Goal: Task Accomplishment & Management: Use online tool/utility

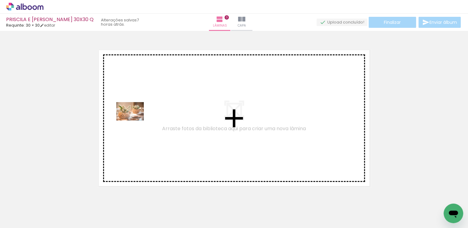
drag, startPoint x: 100, startPoint y: 208, endPoint x: 136, endPoint y: 119, distance: 95.9
click at [136, 119] on quentale-workspace at bounding box center [234, 114] width 468 height 228
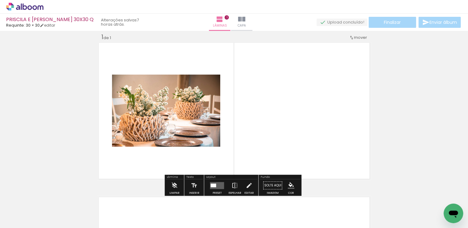
scroll to position [8, 0]
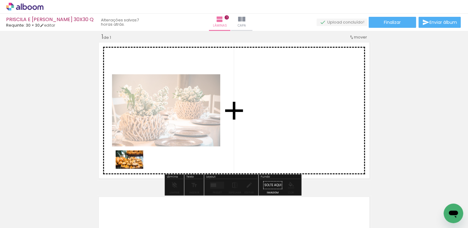
drag, startPoint x: 132, startPoint y: 206, endPoint x: 134, endPoint y: 169, distance: 36.8
click at [134, 169] on quentale-workspace at bounding box center [234, 114] width 468 height 228
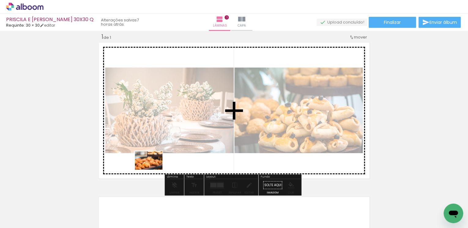
drag, startPoint x: 164, startPoint y: 212, endPoint x: 153, endPoint y: 170, distance: 43.9
click at [153, 170] on quentale-workspace at bounding box center [234, 114] width 468 height 228
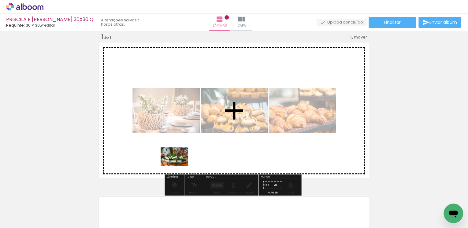
drag, startPoint x: 200, startPoint y: 209, endPoint x: 179, endPoint y: 165, distance: 49.3
click at [179, 165] on quentale-workspace at bounding box center [234, 114] width 468 height 228
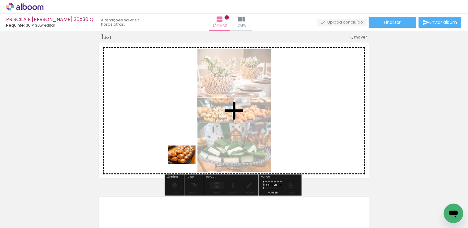
drag, startPoint x: 226, startPoint y: 197, endPoint x: 183, endPoint y: 163, distance: 54.7
click at [183, 163] on quentale-workspace at bounding box center [234, 114] width 468 height 228
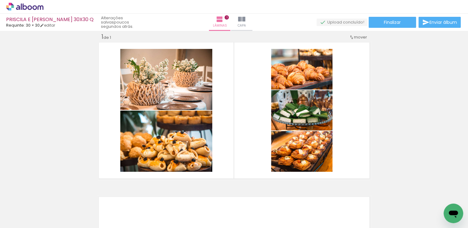
scroll to position [0, 0]
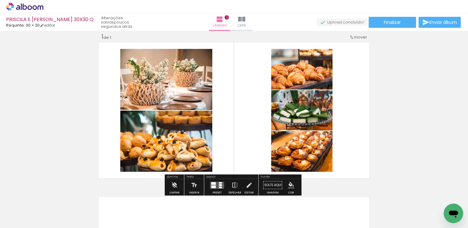
click at [217, 185] on quentale-layouter at bounding box center [217, 185] width 14 height 7
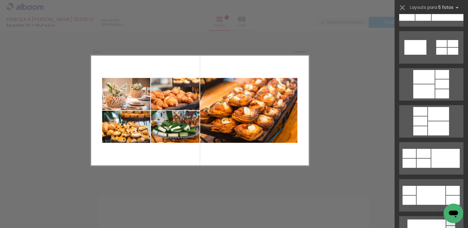
scroll to position [1151, 0]
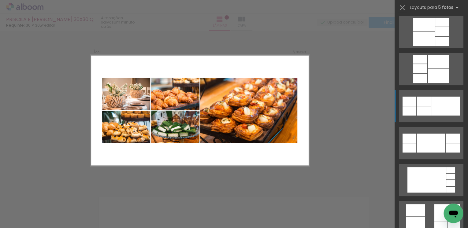
click at [421, 110] on div at bounding box center [424, 110] width 14 height 9
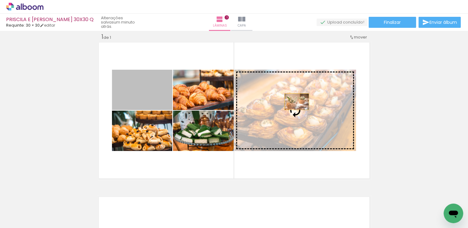
drag, startPoint x: 135, startPoint y: 98, endPoint x: 295, endPoint y: 102, distance: 160.1
click at [0, 0] on slot at bounding box center [0, 0] width 0 height 0
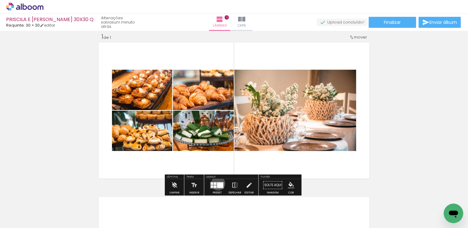
click at [217, 183] on div at bounding box center [220, 185] width 6 height 6
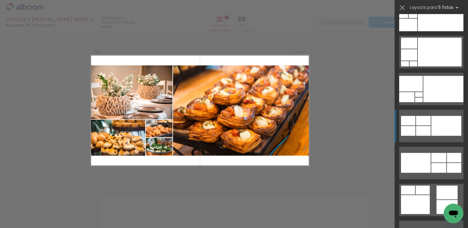
scroll to position [193, 0]
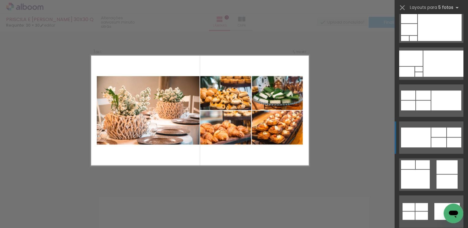
click at [426, 136] on div at bounding box center [416, 138] width 30 height 20
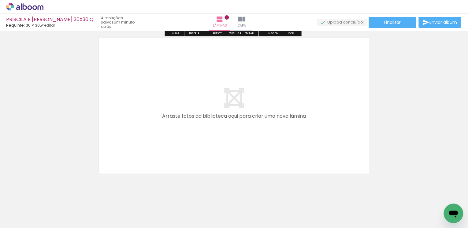
scroll to position [174, 0]
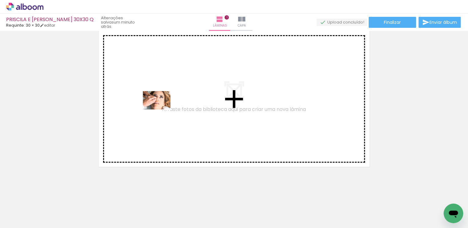
drag, startPoint x: 64, startPoint y: 211, endPoint x: 162, endPoint y: 109, distance: 140.7
click at [162, 109] on quentale-workspace at bounding box center [234, 114] width 468 height 228
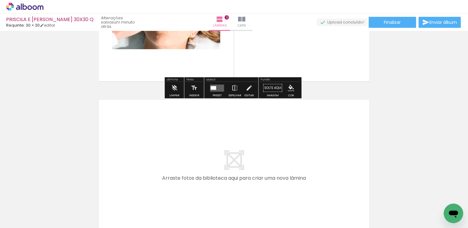
scroll to position [260, 0]
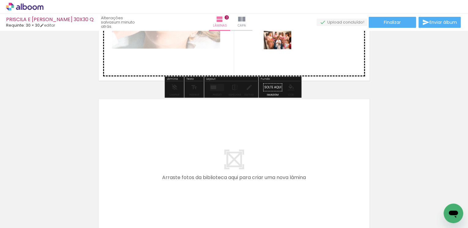
drag, startPoint x: 270, startPoint y: 209, endPoint x: 282, endPoint y: 49, distance: 160.5
click at [282, 49] on quentale-workspace at bounding box center [234, 114] width 468 height 228
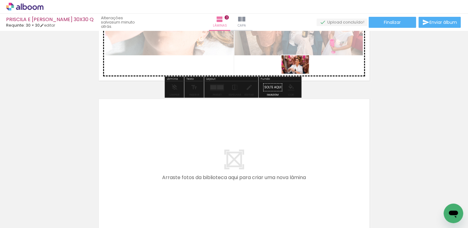
drag, startPoint x: 297, startPoint y: 212, endPoint x: 300, endPoint y: 74, distance: 138.0
click at [300, 74] on quentale-workspace at bounding box center [234, 114] width 468 height 228
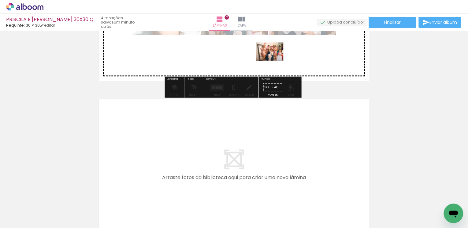
drag, startPoint x: 336, startPoint y: 209, endPoint x: 274, endPoint y: 61, distance: 160.9
click at [274, 61] on quentale-workspace at bounding box center [234, 114] width 468 height 228
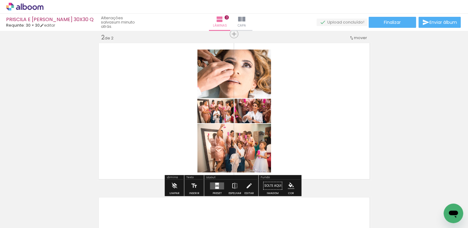
scroll to position [162, 0]
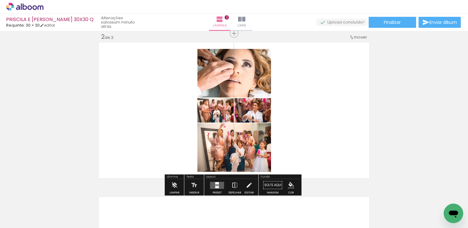
click at [217, 185] on div at bounding box center [218, 185] width 2 height 1
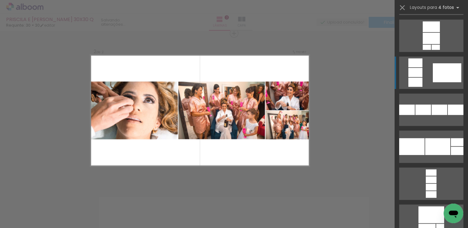
scroll to position [2521, 0]
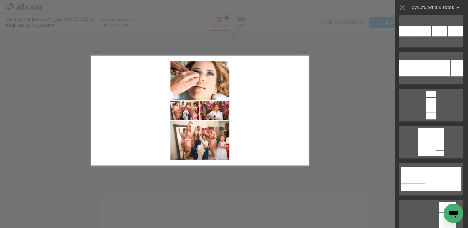
click at [201, 176] on div "Confirmar Cancelar" at bounding box center [234, 108] width 468 height 478
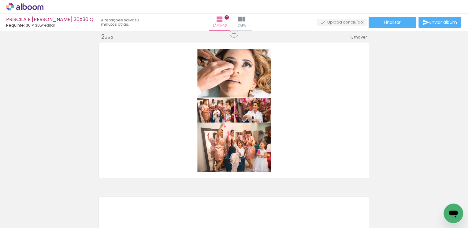
scroll to position [0, 208]
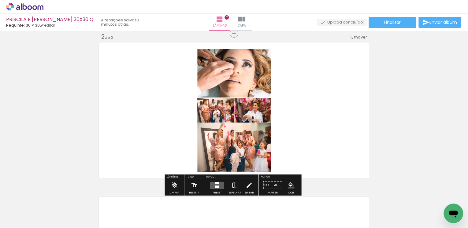
click at [215, 187] on div at bounding box center [217, 187] width 4 height 2
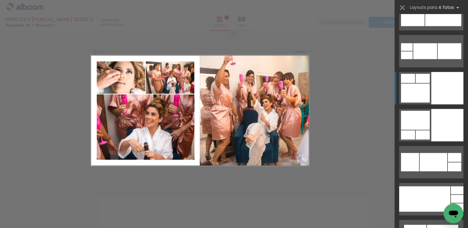
scroll to position [2840, 0]
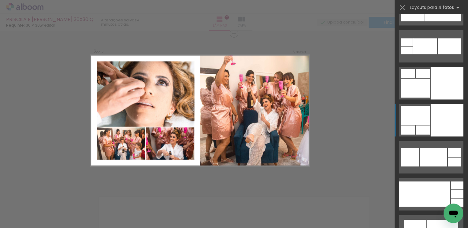
click at [435, 125] on div at bounding box center [447, 120] width 32 height 32
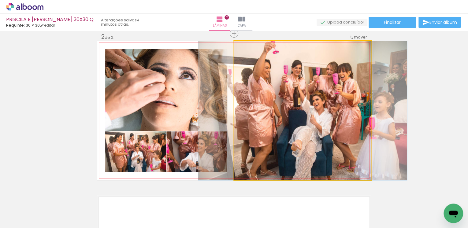
click at [327, 109] on quentale-photo at bounding box center [302, 110] width 137 height 139
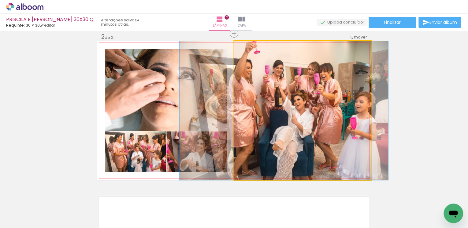
drag, startPoint x: 331, startPoint y: 109, endPoint x: 313, endPoint y: 109, distance: 18.7
click at [314, 109] on quentale-photo at bounding box center [302, 110] width 137 height 139
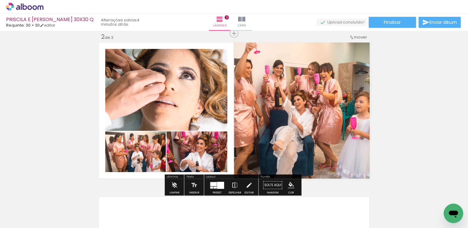
click at [219, 185] on div at bounding box center [220, 185] width 7 height 7
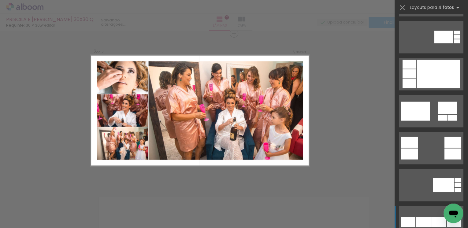
scroll to position [692, 0]
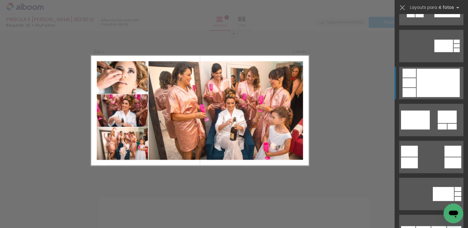
click at [421, 84] on div at bounding box center [438, 83] width 43 height 28
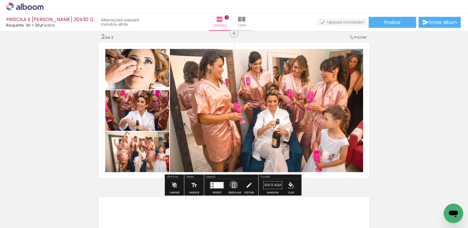
click at [232, 185] on iron-icon at bounding box center [234, 185] width 7 height 12
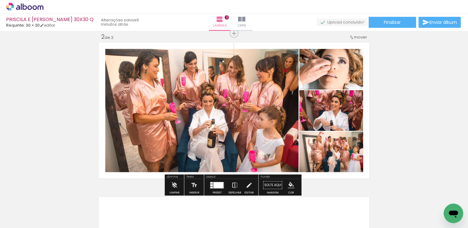
click at [267, 113] on quentale-photo at bounding box center [201, 110] width 193 height 123
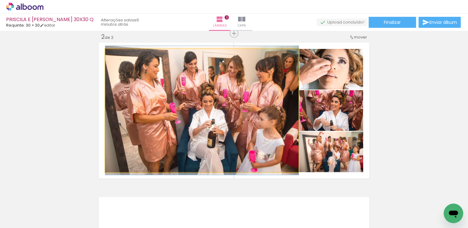
click at [267, 113] on quentale-photo at bounding box center [201, 110] width 193 height 123
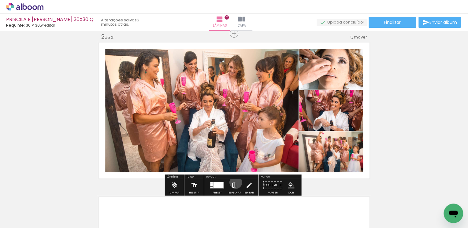
click at [234, 182] on iron-icon at bounding box center [234, 185] width 7 height 12
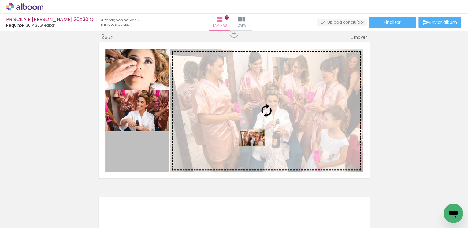
drag, startPoint x: 143, startPoint y: 158, endPoint x: 250, endPoint y: 138, distance: 108.4
click at [0, 0] on slot at bounding box center [0, 0] width 0 height 0
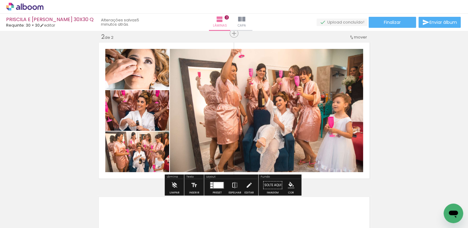
click at [420, 99] on div "Inserir lâmina 1 de 2 Inserir lâmina 2 de 2" at bounding box center [234, 103] width 468 height 464
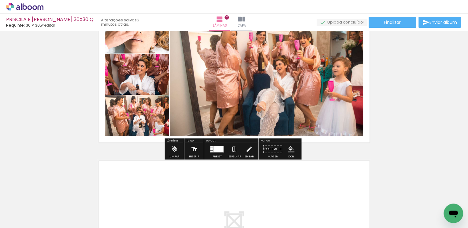
scroll to position [260, 0]
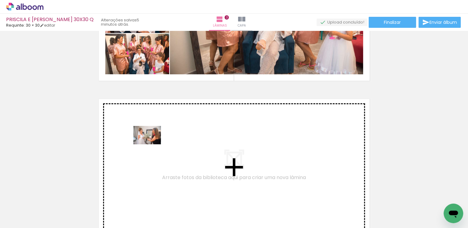
drag, startPoint x: 162, startPoint y: 207, endPoint x: 152, endPoint y: 144, distance: 63.9
click at [152, 144] on quentale-workspace at bounding box center [234, 114] width 468 height 228
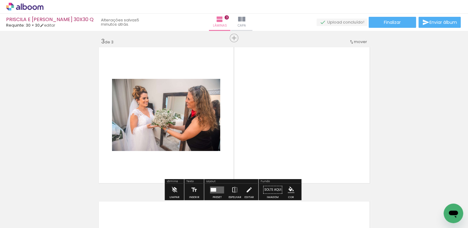
scroll to position [317, 0]
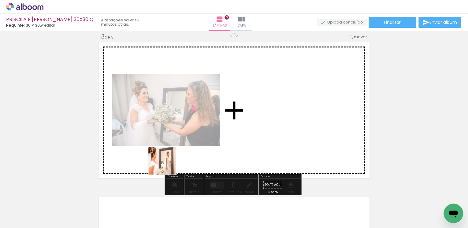
drag, startPoint x: 191, startPoint y: 205, endPoint x: 166, endPoint y: 165, distance: 47.2
click at [166, 165] on quentale-workspace at bounding box center [234, 114] width 468 height 228
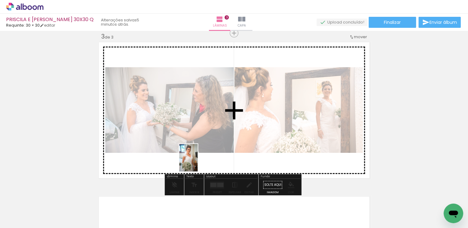
drag, startPoint x: 232, startPoint y: 204, endPoint x: 198, endPoint y: 162, distance: 54.1
click at [198, 162] on quentale-workspace at bounding box center [234, 114] width 468 height 228
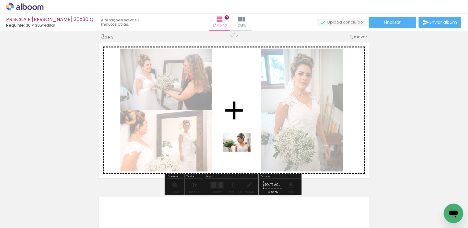
drag, startPoint x: 261, startPoint y: 205, endPoint x: 241, endPoint y: 152, distance: 56.8
click at [241, 152] on quentale-workspace at bounding box center [234, 114] width 468 height 228
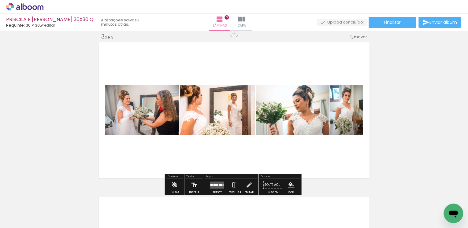
click at [216, 186] on quentale-layouter at bounding box center [217, 184] width 14 height 7
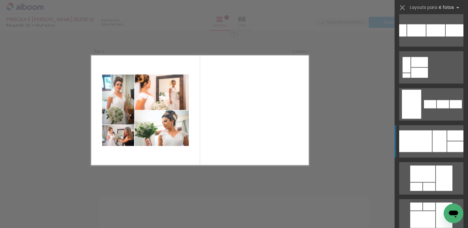
scroll to position [490, 0]
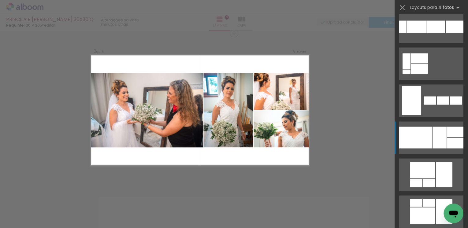
click at [422, 134] on div at bounding box center [415, 138] width 33 height 22
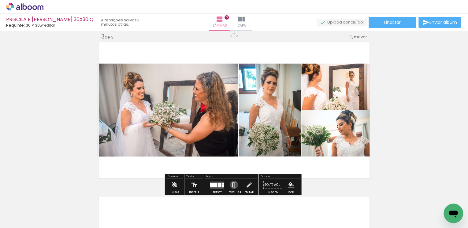
click at [233, 185] on iron-icon at bounding box center [234, 185] width 7 height 12
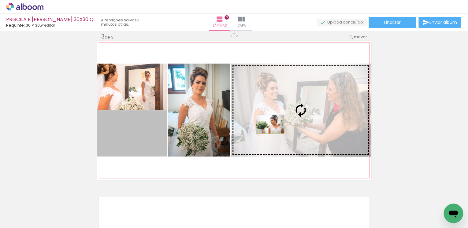
drag, startPoint x: 144, startPoint y: 135, endPoint x: 268, endPoint y: 124, distance: 124.7
click at [0, 0] on slot at bounding box center [0, 0] width 0 height 0
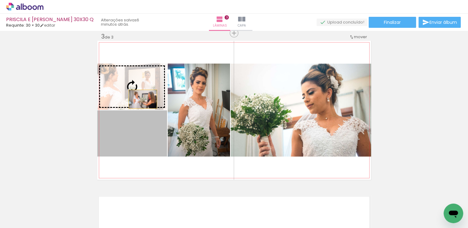
drag, startPoint x: 143, startPoint y: 132, endPoint x: 141, endPoint y: 97, distance: 34.3
click at [0, 0] on slot at bounding box center [0, 0] width 0 height 0
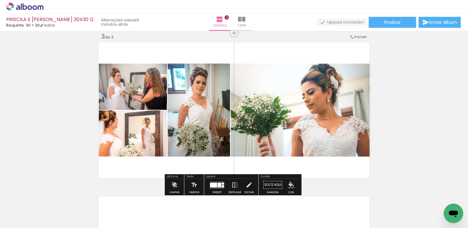
click at [398, 99] on div "Inserir lâmina 1 de 3 Inserir lâmina 2 de 3 Inserir lâmina 3 de 3" at bounding box center [234, 25] width 468 height 618
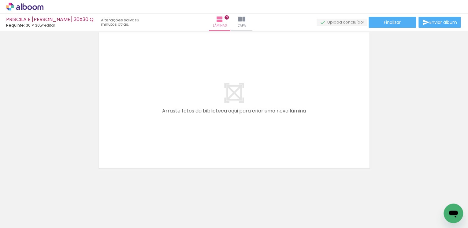
scroll to position [483, 0]
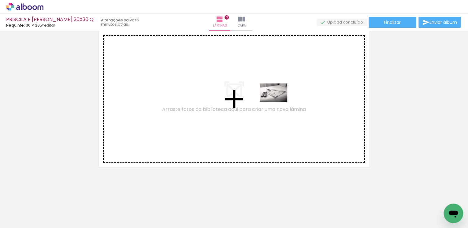
drag, startPoint x: 399, startPoint y: 209, endPoint x: 278, endPoint y: 102, distance: 161.5
click at [278, 102] on quentale-workspace at bounding box center [234, 114] width 468 height 228
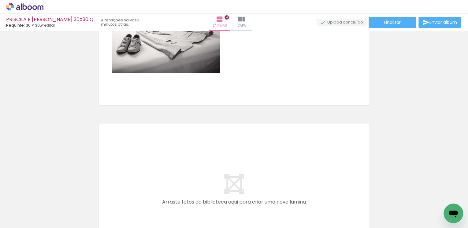
scroll to position [0, 318]
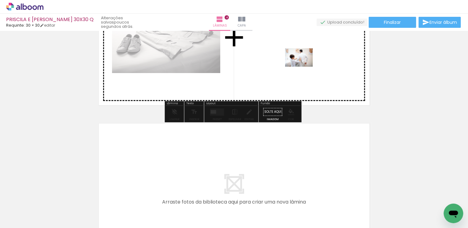
drag, startPoint x: 226, startPoint y: 211, endPoint x: 304, endPoint y: 67, distance: 163.3
click at [304, 67] on quentale-workspace at bounding box center [234, 114] width 468 height 228
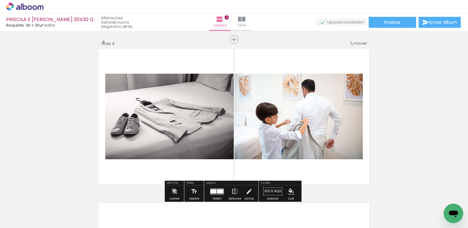
scroll to position [496, 0]
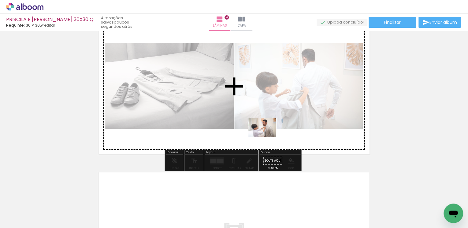
drag, startPoint x: 261, startPoint y: 209, endPoint x: 267, endPoint y: 137, distance: 72.5
click at [267, 137] on quentale-workspace at bounding box center [234, 114] width 468 height 228
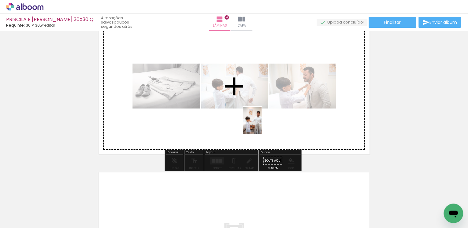
drag, startPoint x: 191, startPoint y: 206, endPoint x: 262, endPoint y: 125, distance: 107.3
click at [262, 125] on quentale-workspace at bounding box center [234, 114] width 468 height 228
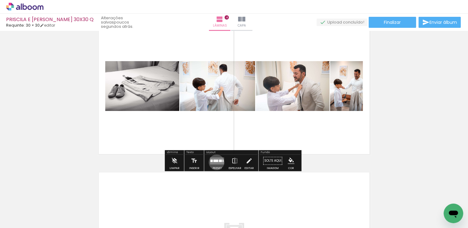
click at [215, 162] on quentale-layouter at bounding box center [217, 160] width 14 height 7
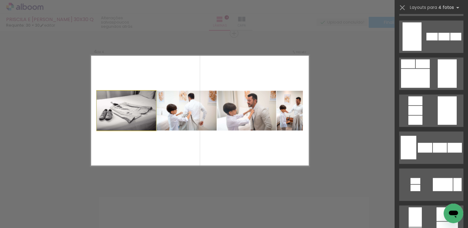
scroll to position [0, 0]
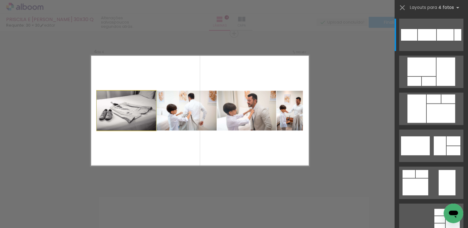
drag, startPoint x: 136, startPoint y: 114, endPoint x: 141, endPoint y: 114, distance: 4.6
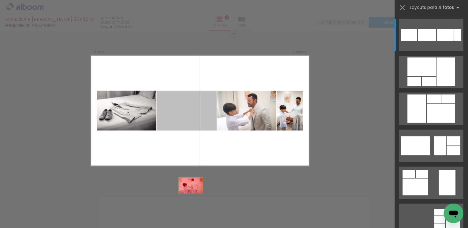
drag, startPoint x: 170, startPoint y: 111, endPoint x: 190, endPoint y: 204, distance: 95.4
click at [190, 204] on quentale-workspace at bounding box center [234, 114] width 468 height 228
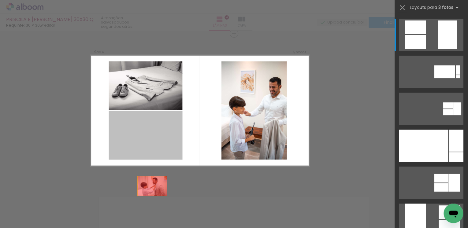
drag, startPoint x: 144, startPoint y: 140, endPoint x: 230, endPoint y: 133, distance: 86.0
click at [153, 201] on quentale-workspace at bounding box center [234, 114] width 468 height 228
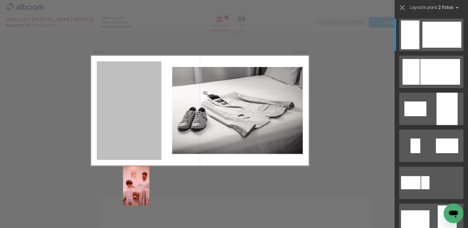
drag, startPoint x: 135, startPoint y: 125, endPoint x: 136, endPoint y: 204, distance: 79.9
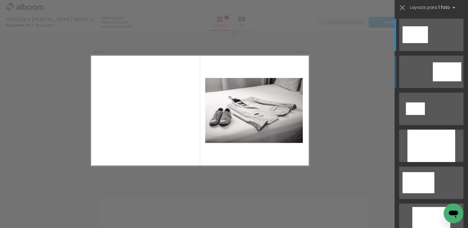
click at [438, 76] on div at bounding box center [447, 71] width 28 height 19
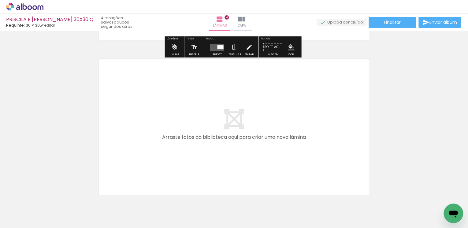
scroll to position [618, 0]
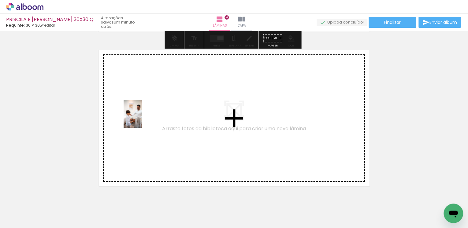
drag, startPoint x: 190, startPoint y: 207, endPoint x: 142, endPoint y: 119, distance: 100.2
click at [142, 119] on quentale-workspace at bounding box center [234, 114] width 468 height 228
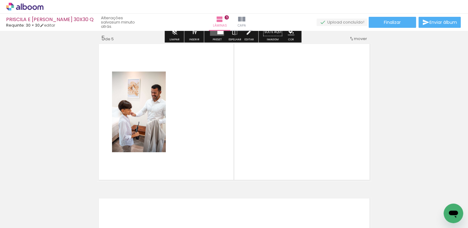
scroll to position [626, 0]
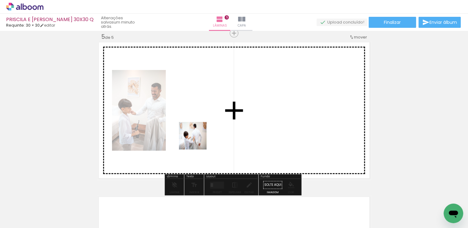
drag, startPoint x: 227, startPoint y: 206, endPoint x: 248, endPoint y: 207, distance: 21.4
click at [192, 114] on quentale-workspace at bounding box center [234, 114] width 468 height 228
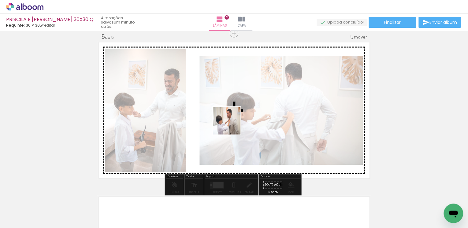
drag, startPoint x: 259, startPoint y: 212, endPoint x: 230, endPoint y: 121, distance: 95.5
click at [230, 121] on quentale-workspace at bounding box center [234, 114] width 468 height 228
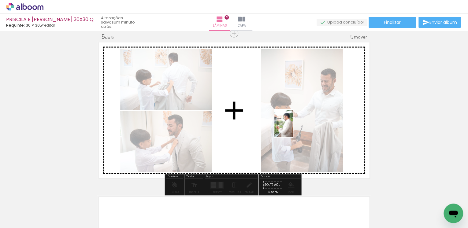
drag, startPoint x: 335, startPoint y: 208, endPoint x: 293, endPoint y: 128, distance: 90.2
click at [293, 128] on quentale-workspace at bounding box center [234, 114] width 468 height 228
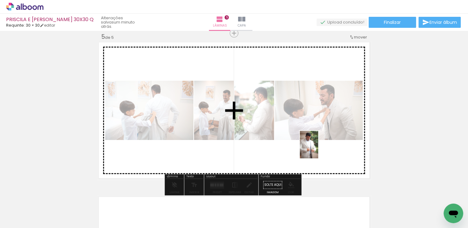
drag, startPoint x: 358, startPoint y: 207, endPoint x: 319, endPoint y: 150, distance: 69.3
click at [319, 150] on quentale-workspace at bounding box center [234, 114] width 468 height 228
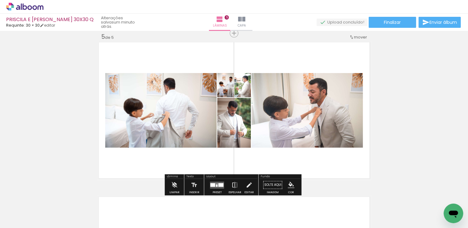
click at [218, 186] on div at bounding box center [220, 185] width 5 height 4
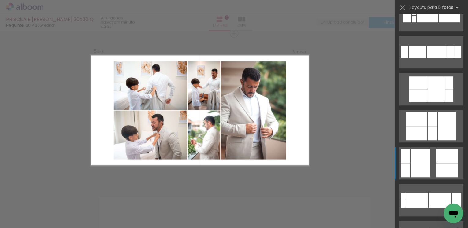
scroll to position [122, 0]
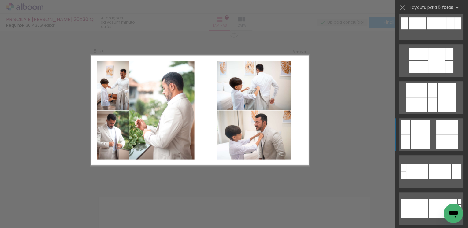
click at [428, 132] on quentale-layouter at bounding box center [431, 134] width 64 height 32
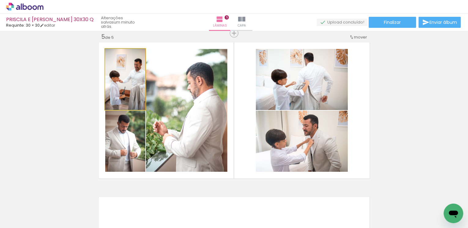
drag, startPoint x: 128, startPoint y: 93, endPoint x: 122, endPoint y: 93, distance: 5.8
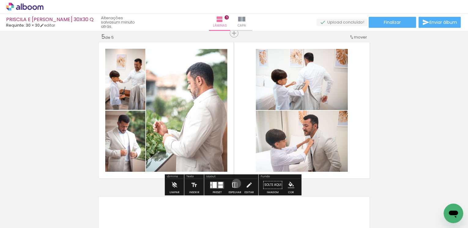
click at [235, 184] on iron-icon at bounding box center [234, 185] width 7 height 12
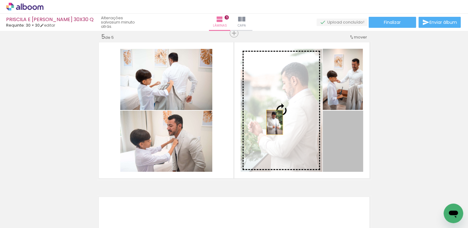
drag, startPoint x: 332, startPoint y: 138, endPoint x: 273, endPoint y: 122, distance: 61.4
click at [0, 0] on slot at bounding box center [0, 0] width 0 height 0
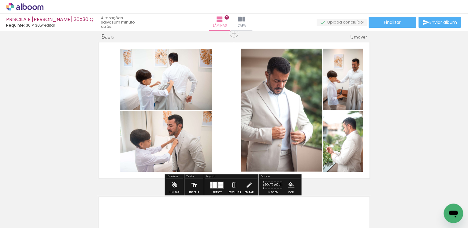
scroll to position [0, 318]
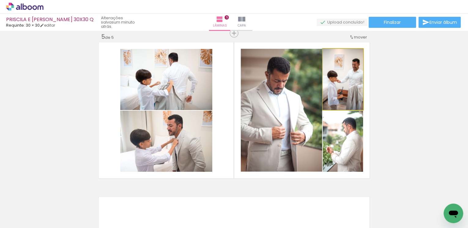
drag, startPoint x: 345, startPoint y: 93, endPoint x: 335, endPoint y: 92, distance: 10.4
drag, startPoint x: 339, startPoint y: 92, endPoint x: 334, endPoint y: 87, distance: 6.7
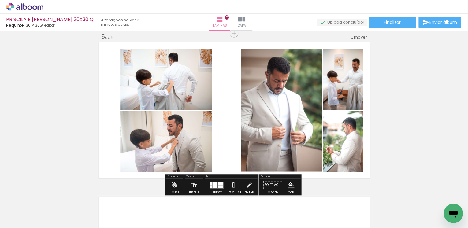
click at [213, 184] on div at bounding box center [214, 185] width 4 height 6
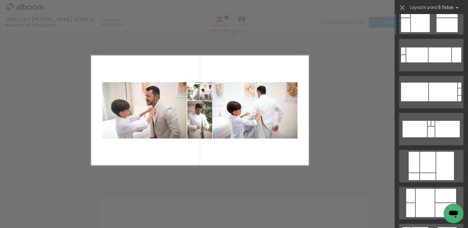
scroll to position [345, 0]
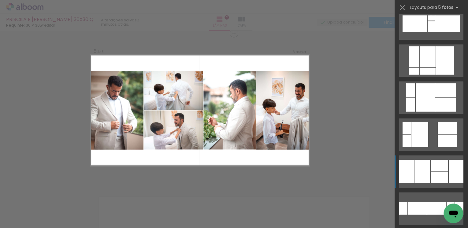
click at [431, 170] on div at bounding box center [439, 165] width 17 height 11
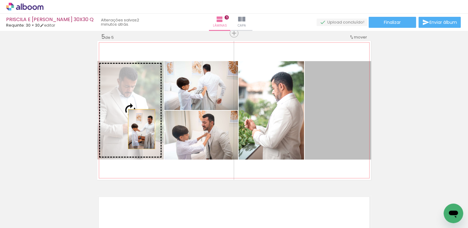
drag, startPoint x: 339, startPoint y: 125, endPoint x: 140, endPoint y: 129, distance: 199.6
click at [0, 0] on slot at bounding box center [0, 0] width 0 height 0
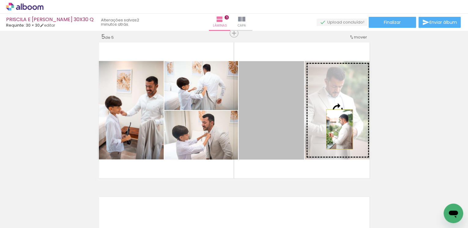
drag, startPoint x: 279, startPoint y: 131, endPoint x: 338, endPoint y: 129, distance: 58.5
click at [0, 0] on slot at bounding box center [0, 0] width 0 height 0
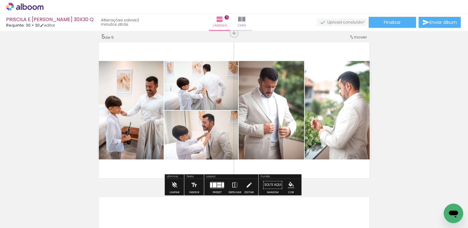
click at [215, 183] on quentale-layouter at bounding box center [217, 185] width 14 height 7
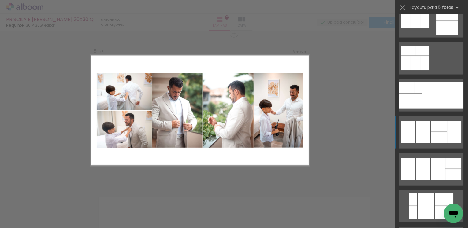
scroll to position [677, 0]
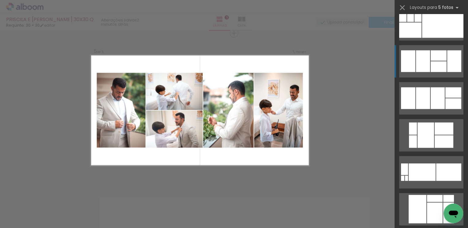
click at [421, 66] on div at bounding box center [423, 61] width 14 height 22
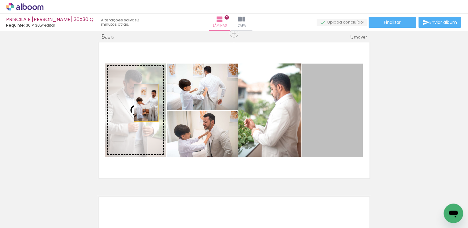
drag, startPoint x: 327, startPoint y: 102, endPoint x: 144, endPoint y: 103, distance: 183.3
click at [0, 0] on slot at bounding box center [0, 0] width 0 height 0
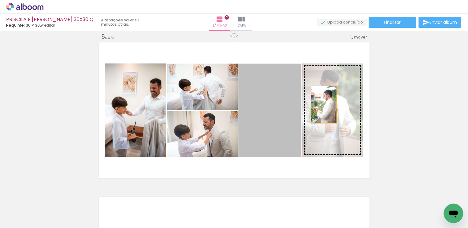
drag, startPoint x: 258, startPoint y: 106, endPoint x: 322, endPoint y: 105, distance: 64.0
click at [0, 0] on slot at bounding box center [0, 0] width 0 height 0
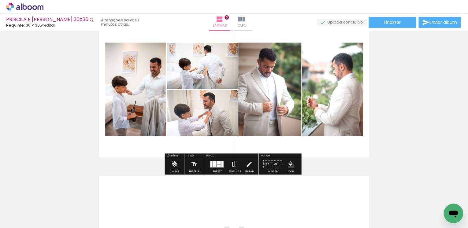
scroll to position [724, 0]
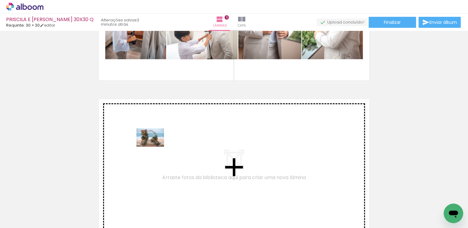
drag, startPoint x: 104, startPoint y: 211, endPoint x: 155, endPoint y: 147, distance: 81.7
click at [155, 147] on quentale-workspace at bounding box center [234, 114] width 468 height 228
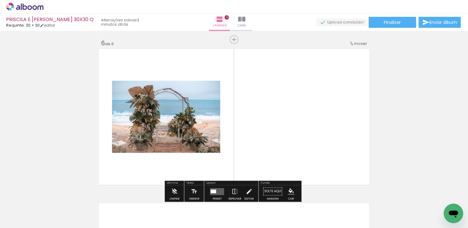
scroll to position [780, 0]
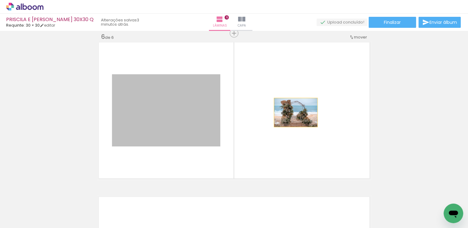
drag, startPoint x: 173, startPoint y: 113, endPoint x: 294, endPoint y: 113, distance: 120.9
click at [294, 113] on quentale-layouter at bounding box center [234, 110] width 274 height 139
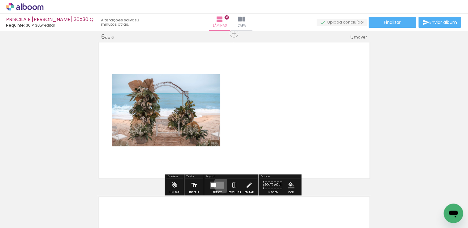
click at [221, 184] on quentale-layouter at bounding box center [217, 185] width 14 height 7
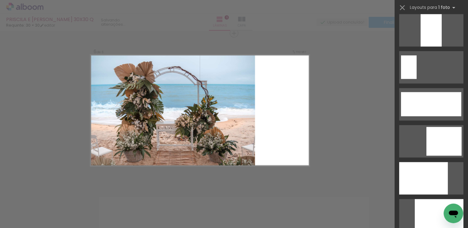
scroll to position [1542, 0]
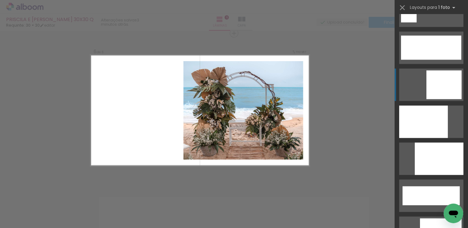
click at [439, 88] on div at bounding box center [444, 84] width 35 height 29
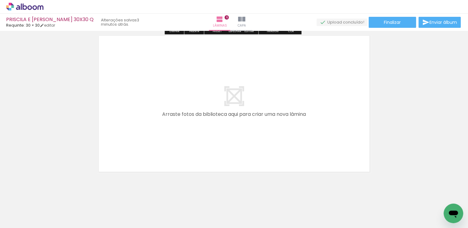
scroll to position [946, 0]
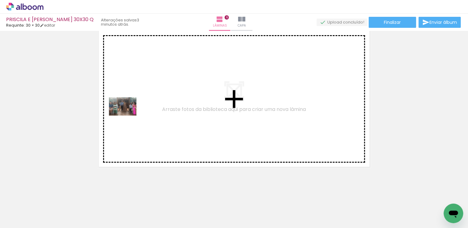
drag, startPoint x: 132, startPoint y: 209, endPoint x: 127, endPoint y: 116, distance: 93.7
click at [127, 116] on quentale-workspace at bounding box center [234, 114] width 468 height 228
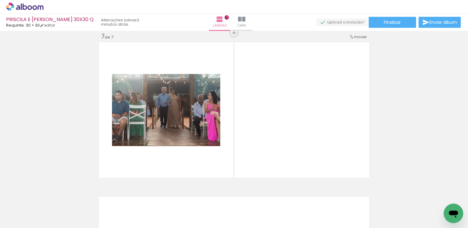
scroll to position [935, 0]
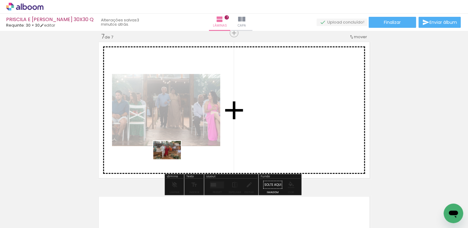
drag, startPoint x: 170, startPoint y: 213, endPoint x: 172, endPoint y: 159, distance: 53.6
click at [172, 159] on quentale-workspace at bounding box center [234, 114] width 468 height 228
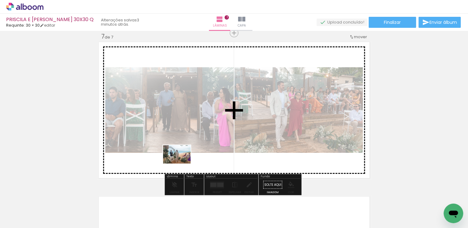
drag, startPoint x: 207, startPoint y: 210, endPoint x: 181, endPoint y: 164, distance: 53.3
click at [181, 164] on quentale-workspace at bounding box center [234, 114] width 468 height 228
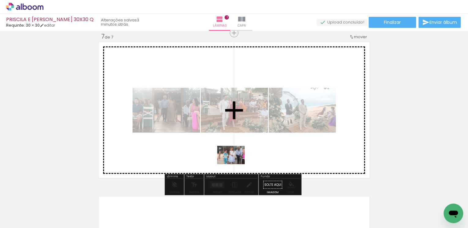
drag, startPoint x: 235, startPoint y: 210, endPoint x: 236, endPoint y: 164, distance: 45.3
click at [236, 164] on quentale-workspace at bounding box center [234, 114] width 468 height 228
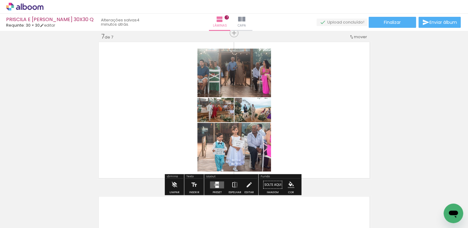
click at [215, 185] on div at bounding box center [216, 185] width 2 height 1
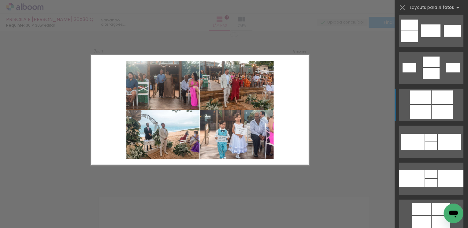
scroll to position [1077, 0]
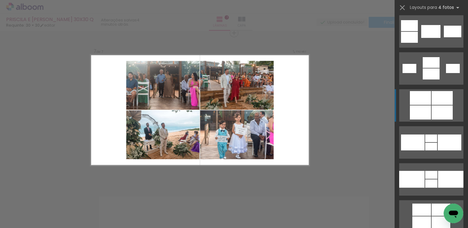
click at [438, 102] on div at bounding box center [442, 98] width 21 height 14
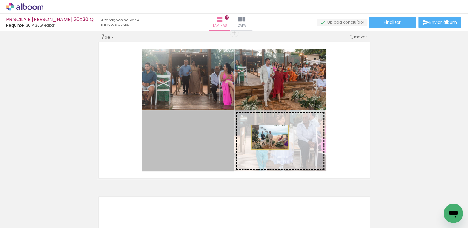
drag, startPoint x: 205, startPoint y: 140, endPoint x: 268, endPoint y: 137, distance: 62.8
click at [0, 0] on slot at bounding box center [0, 0] width 0 height 0
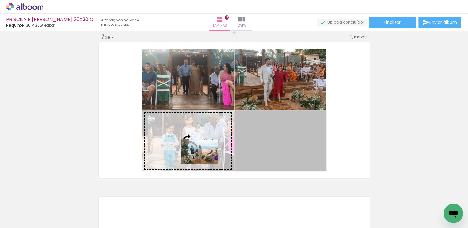
drag, startPoint x: 249, startPoint y: 151, endPoint x: 198, endPoint y: 152, distance: 51.1
click at [0, 0] on slot at bounding box center [0, 0] width 0 height 0
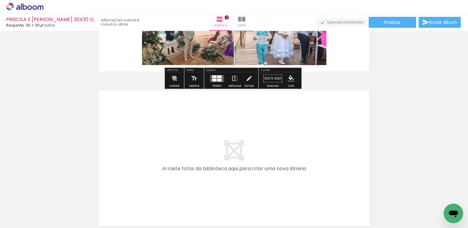
scroll to position [1058, 0]
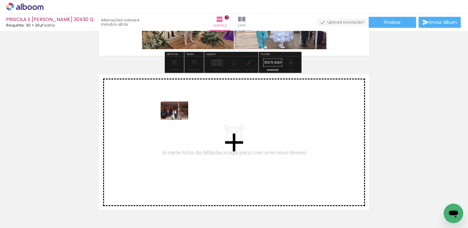
drag, startPoint x: 268, startPoint y: 210, endPoint x: 179, endPoint y: 120, distance: 126.6
click at [179, 120] on quentale-workspace at bounding box center [234, 114] width 468 height 228
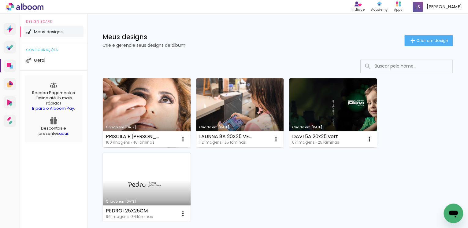
click at [158, 104] on link "Criado em [DATE]" at bounding box center [147, 112] width 88 height 69
